Goal: Task Accomplishment & Management: Complete application form

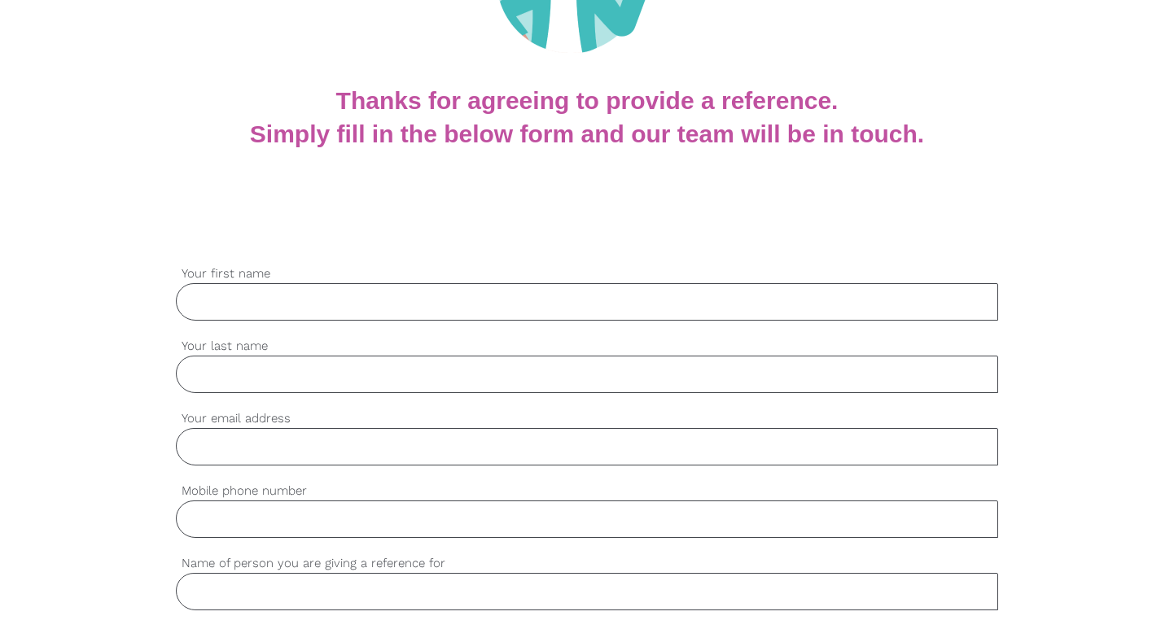
scroll to position [267, 0]
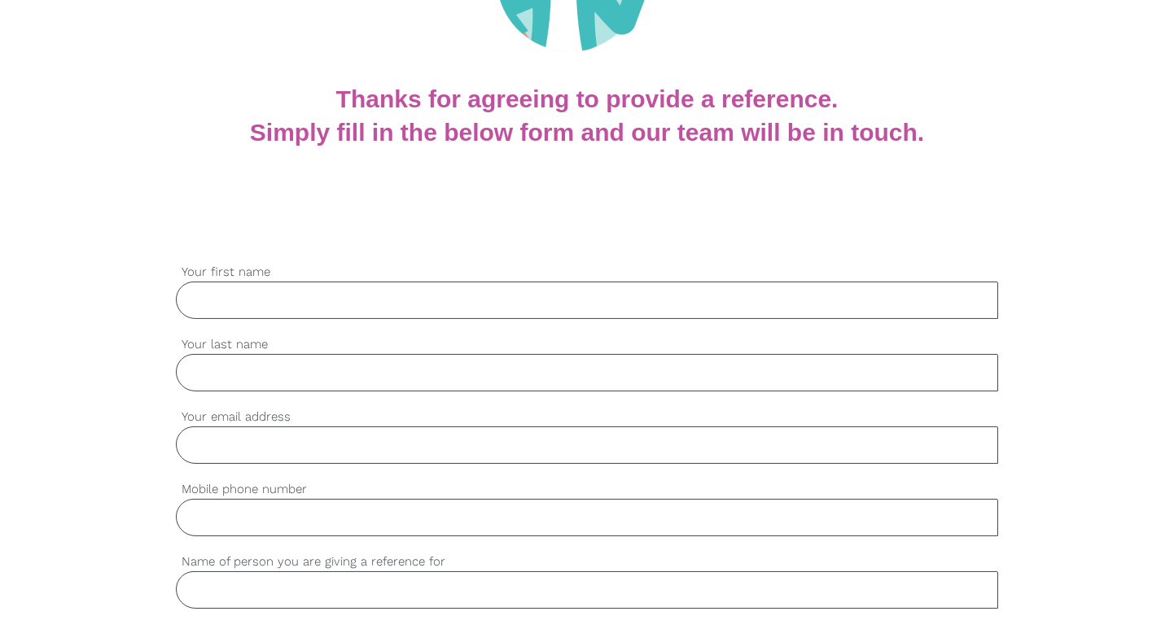
click at [384, 313] on input "Your first name" at bounding box center [586, 300] width 821 height 37
type input "[PERSON_NAME]"
click at [338, 357] on input "Your last name" at bounding box center [586, 372] width 821 height 37
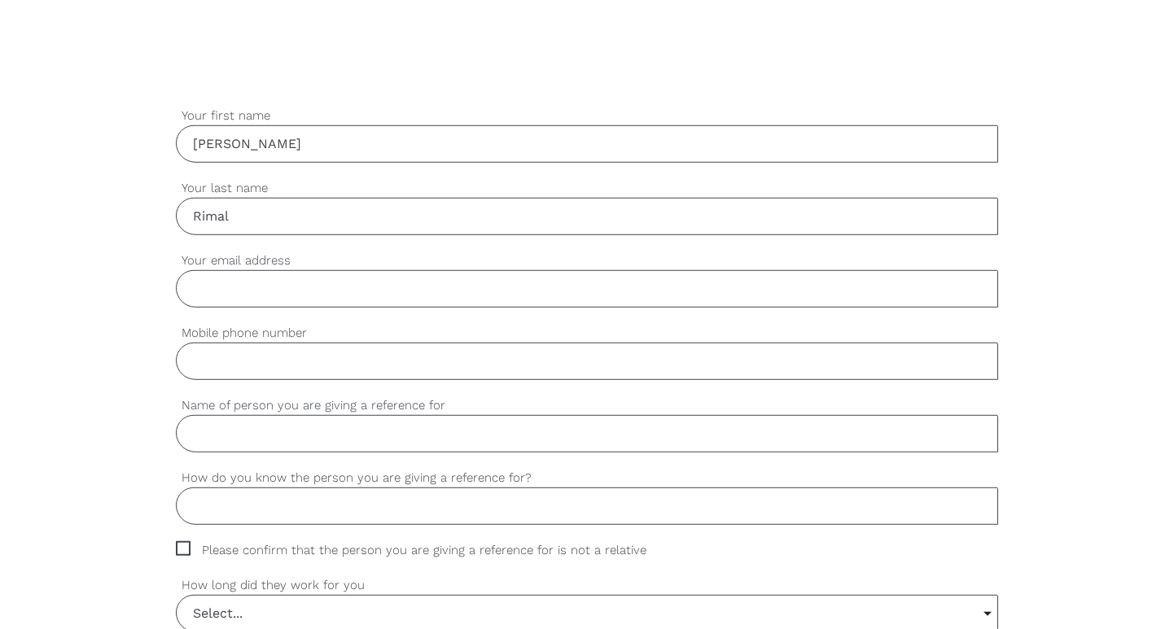
scroll to position [427, 0]
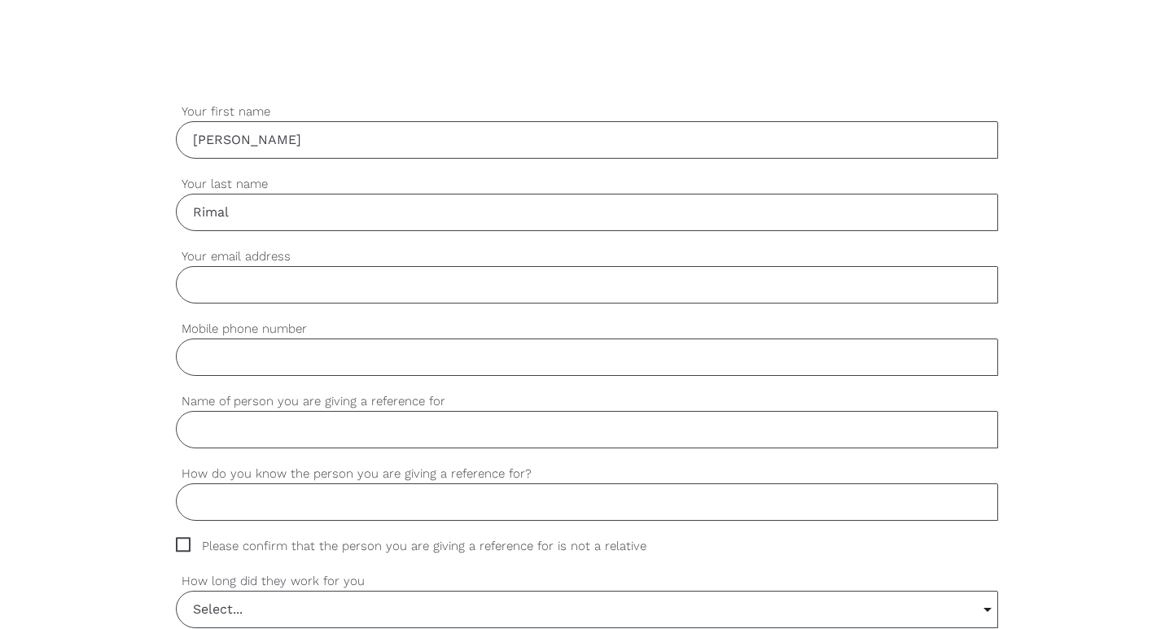
type input "Rimal"
click at [294, 285] on input "Your email address" at bounding box center [586, 284] width 821 height 37
type input "e"
type input "[EMAIL_ADDRESS][DOMAIN_NAME]"
click at [251, 356] on input "Mobile phone number" at bounding box center [586, 357] width 821 height 37
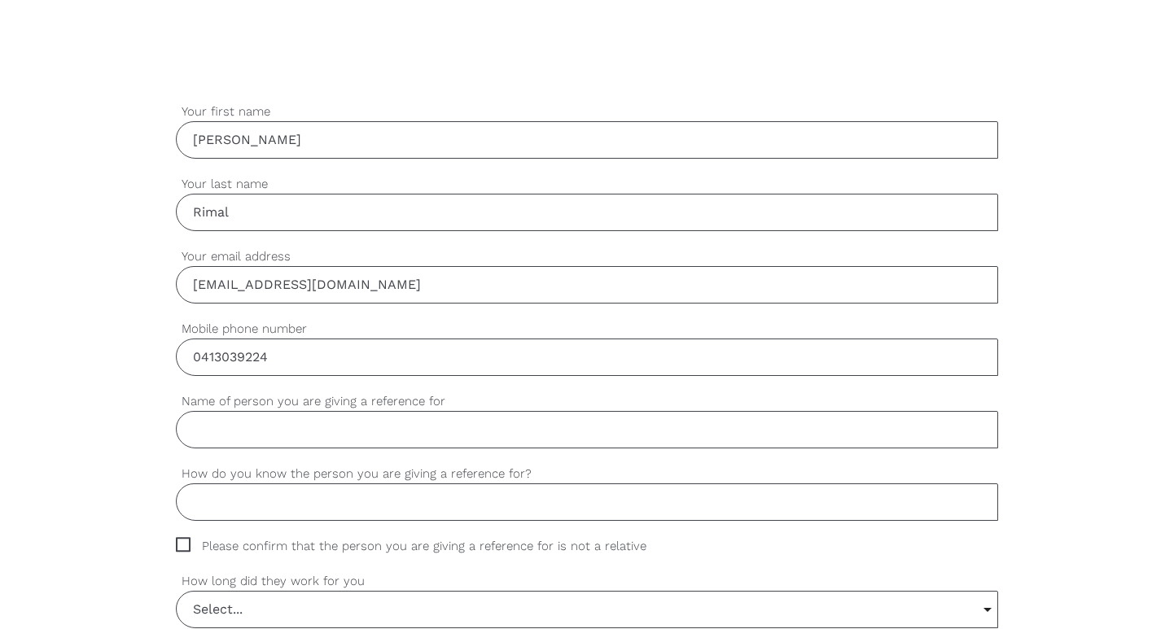
type input "0413039224"
click at [272, 422] on input "Name of person you are giving a reference for" at bounding box center [586, 429] width 821 height 37
type input "[PERSON_NAME]"
click at [322, 503] on input "How do you know the person you are giving a reference for?" at bounding box center [586, 502] width 821 height 37
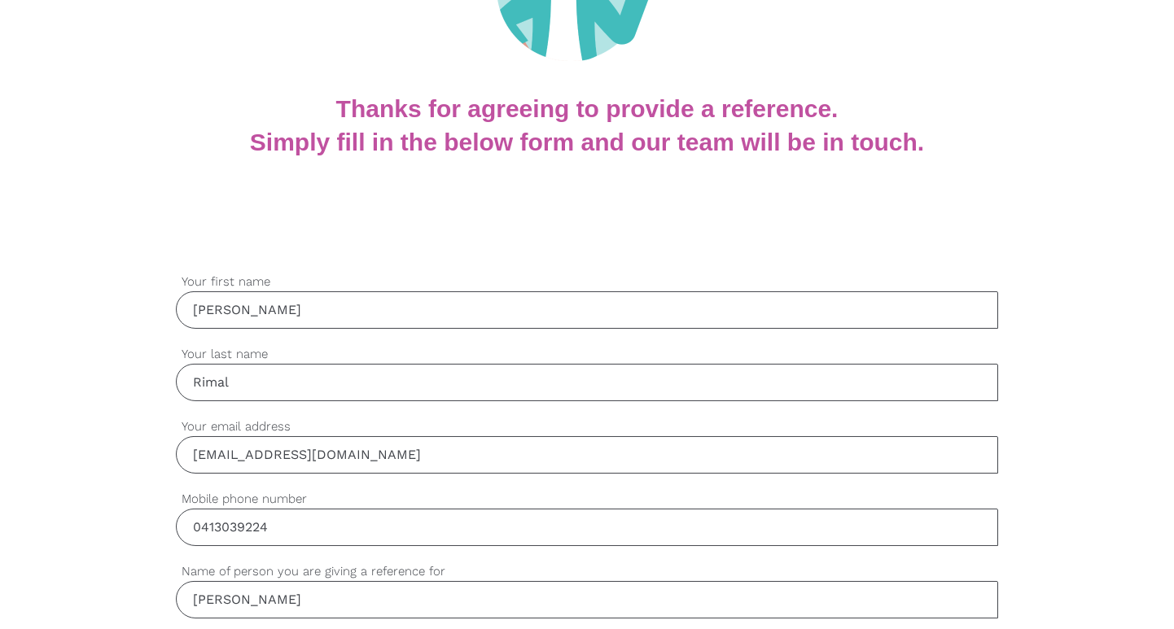
scroll to position [256, 0]
